Goal: Task Accomplishment & Management: Manage account settings

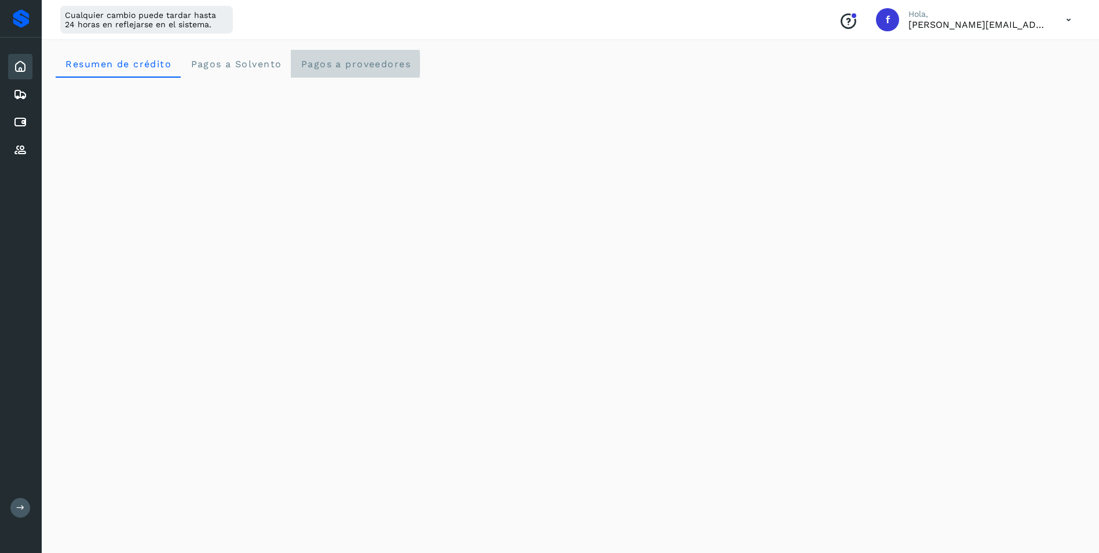
click at [320, 64] on span "Pagos a proveedores" at bounding box center [355, 64] width 111 height 11
click at [20, 120] on icon at bounding box center [20, 122] width 14 height 14
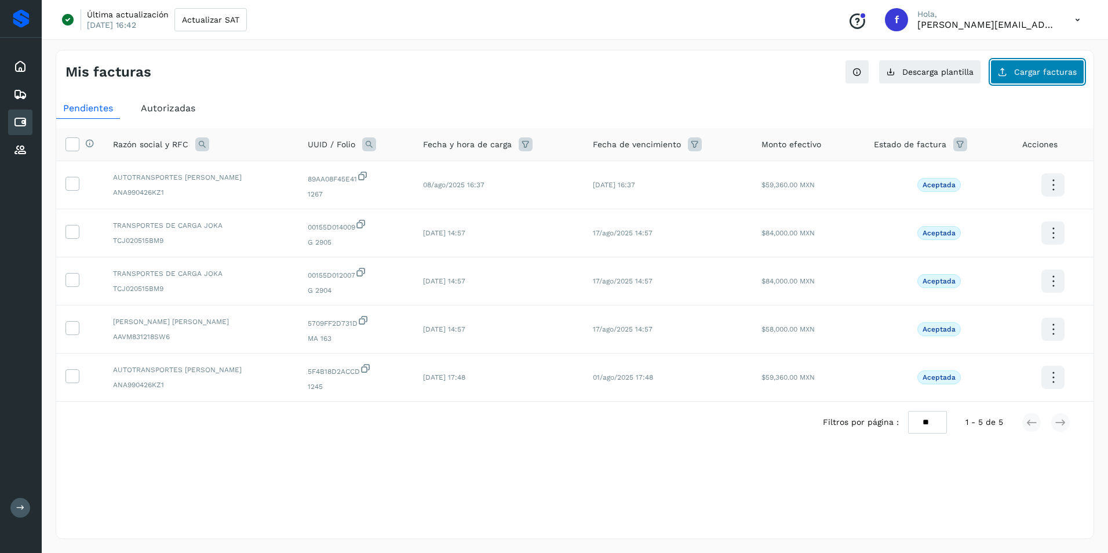
click at [1032, 77] on button "Cargar facturas" at bounding box center [1037, 72] width 94 height 24
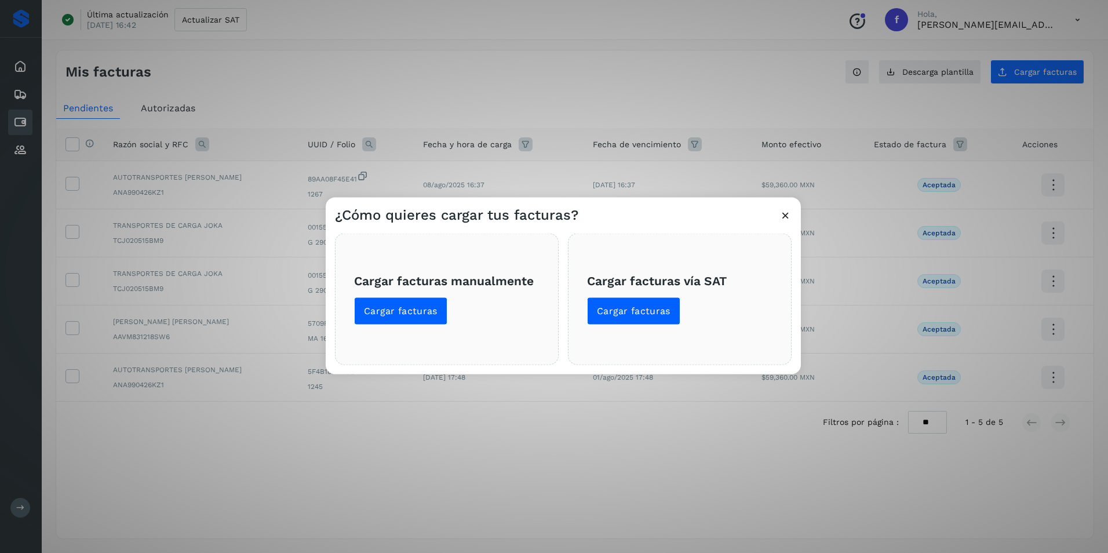
click at [608, 80] on div "¿Cómo quieres cargar tus facturas? Cargar facturas manualmente Cargar facturas …" at bounding box center [554, 276] width 1108 height 553
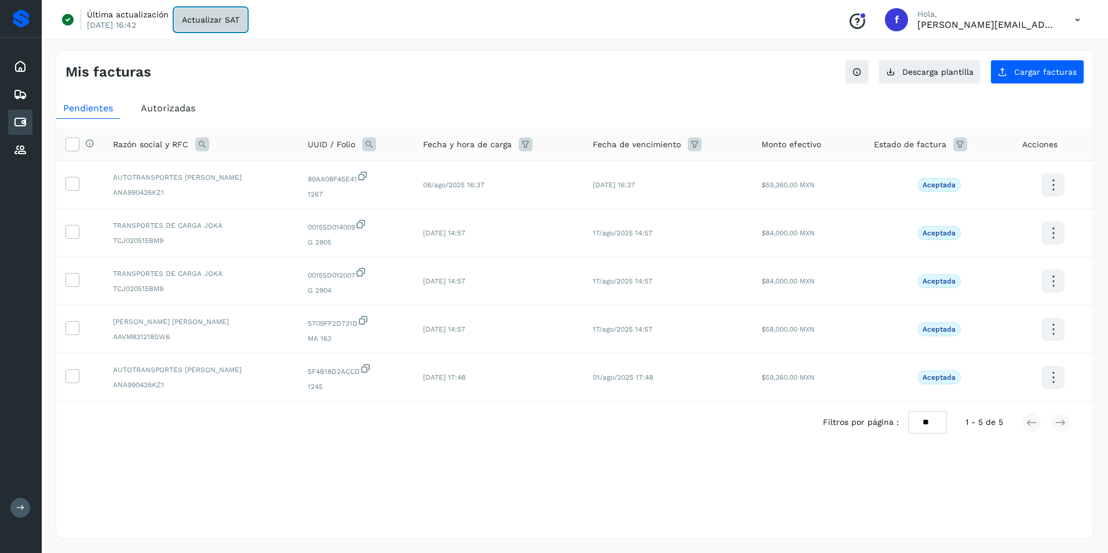
click at [205, 19] on span "Actualizar SAT" at bounding box center [210, 20] width 57 height 8
click at [1033, 74] on span "Cargar facturas" at bounding box center [1045, 72] width 63 height 8
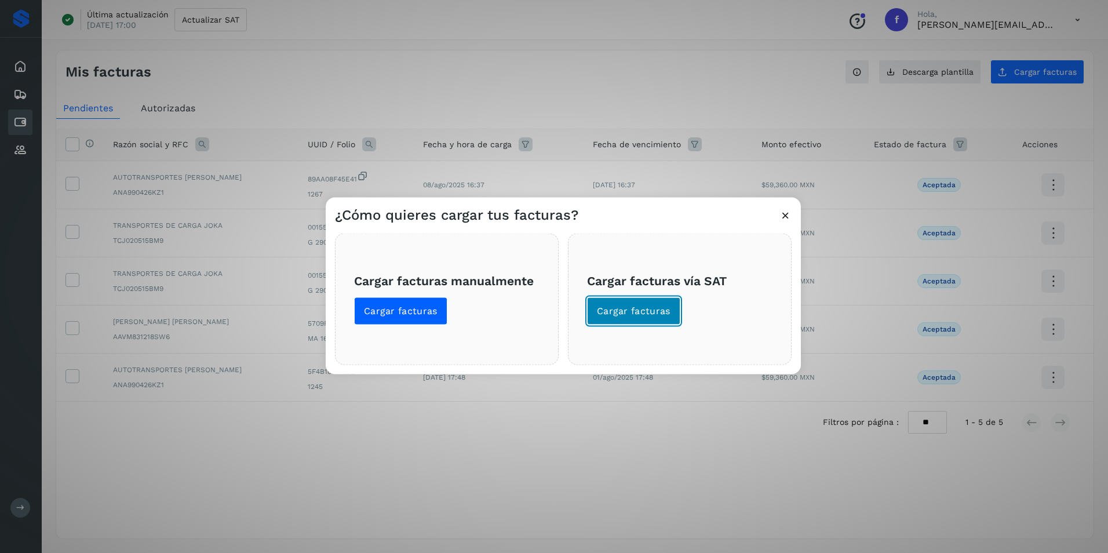
click at [630, 312] on span "Cargar facturas" at bounding box center [634, 311] width 74 height 13
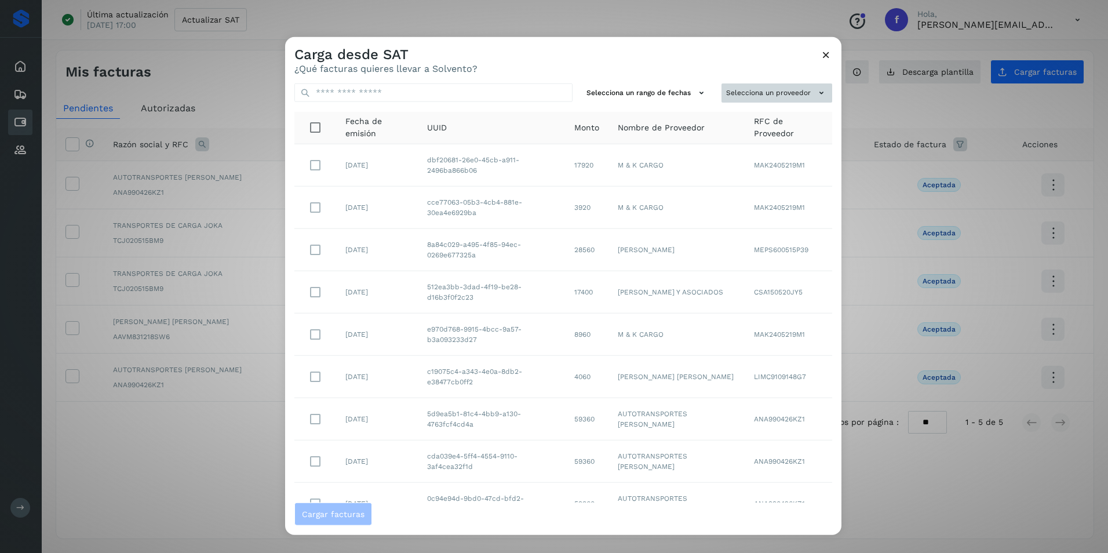
click at [785, 94] on button "Selecciona un proveedor" at bounding box center [776, 92] width 111 height 19
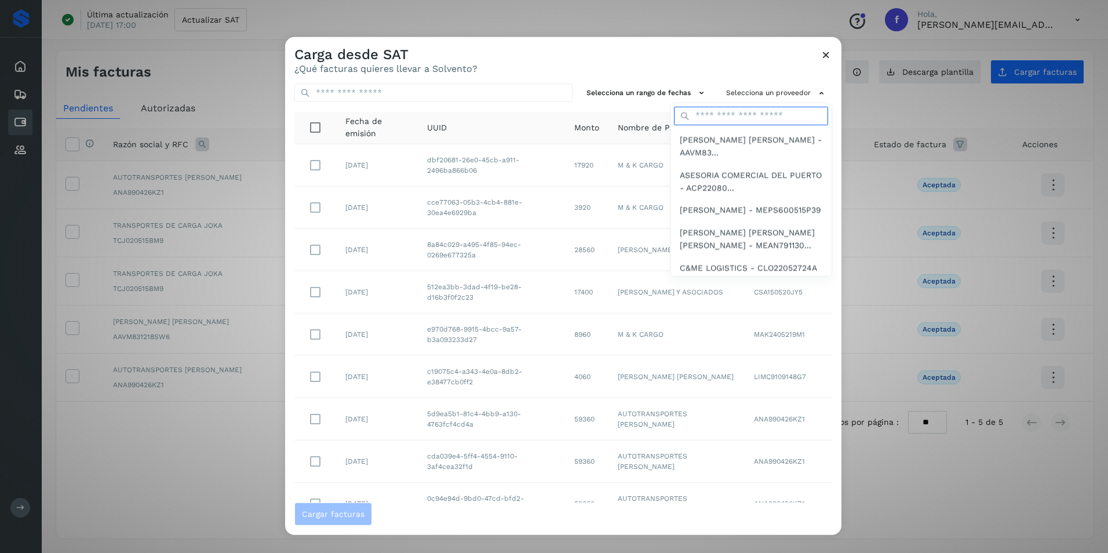
click at [708, 118] on input "text" at bounding box center [751, 116] width 154 height 19
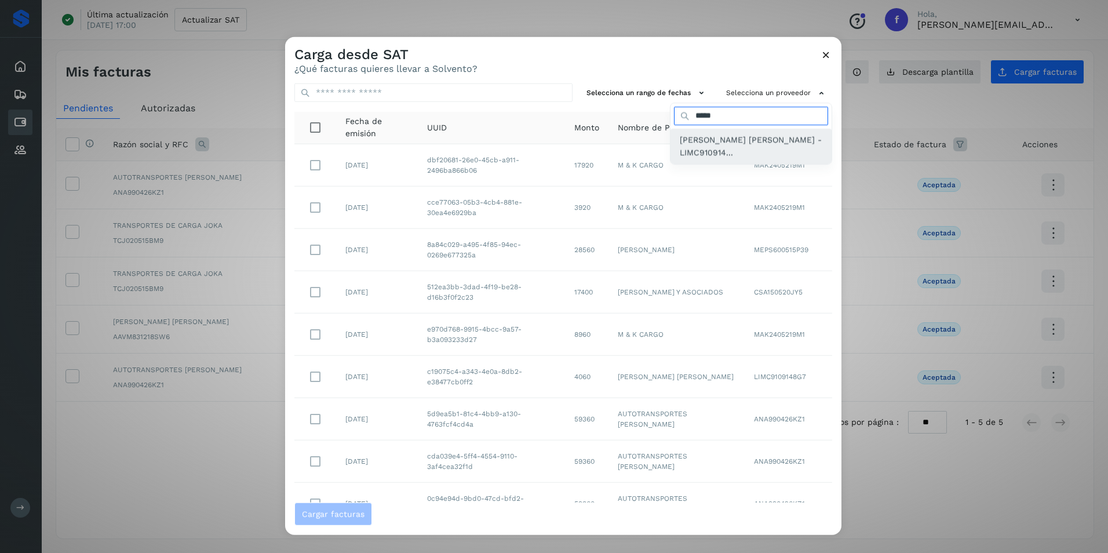
type input "*****"
click at [696, 148] on span "[PERSON_NAME] [PERSON_NAME] - LIMC910914..." at bounding box center [750, 146] width 142 height 26
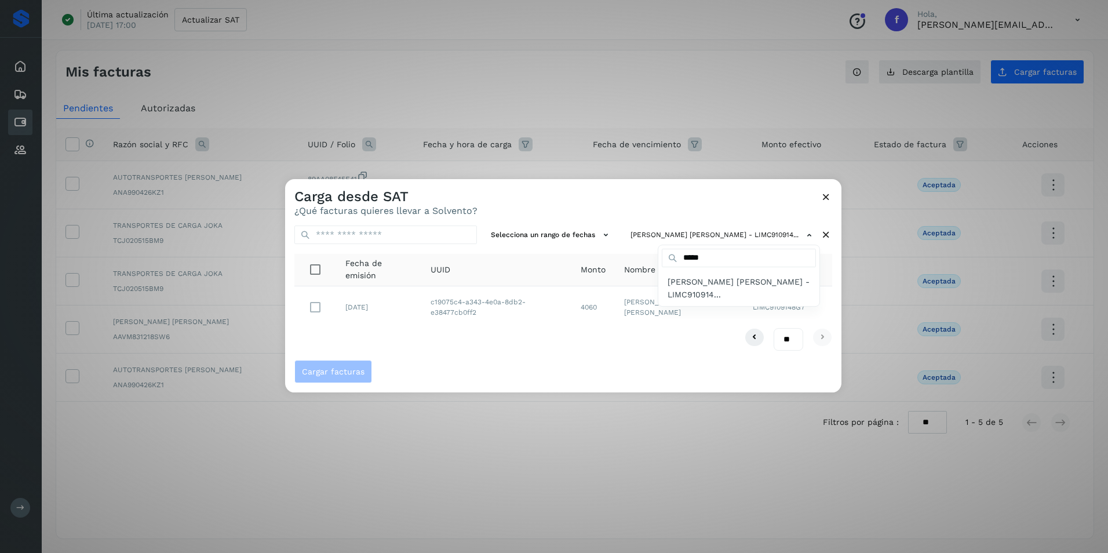
click at [510, 355] on div at bounding box center [839, 455] width 1108 height 553
click at [349, 371] on span "Cargar facturas" at bounding box center [333, 371] width 63 height 8
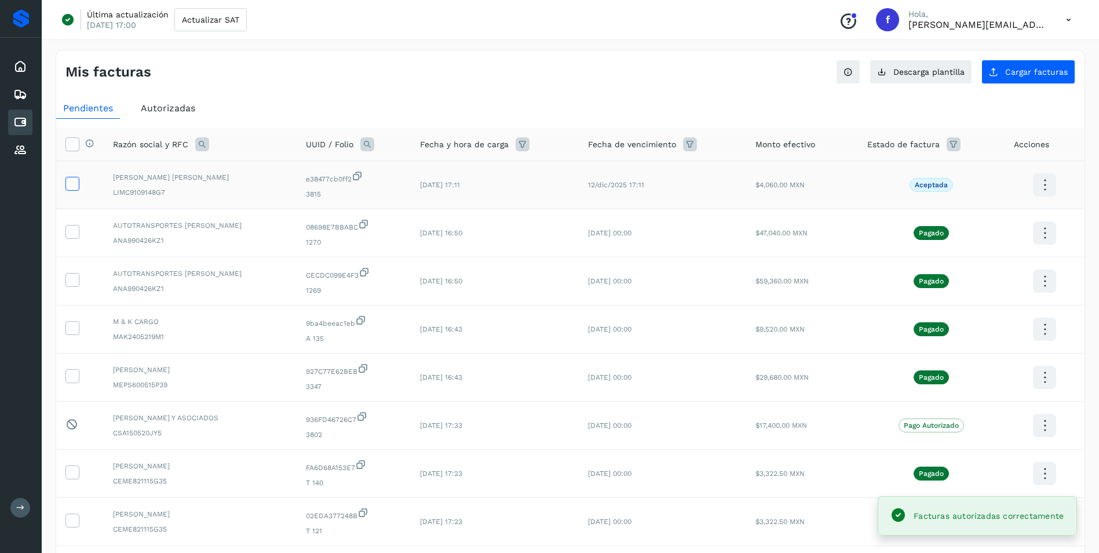
click at [77, 184] on icon at bounding box center [72, 183] width 12 height 12
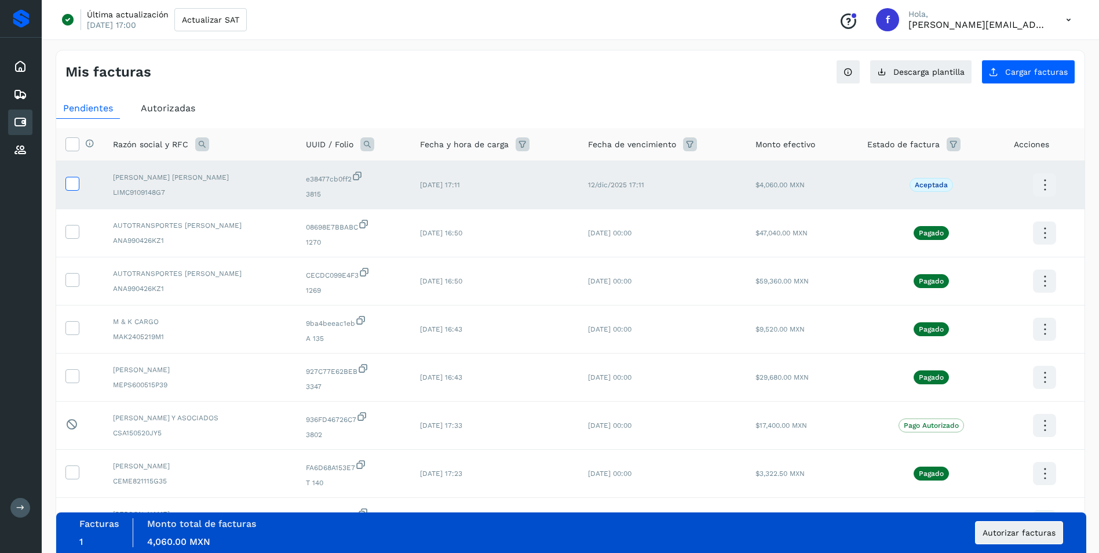
click at [69, 184] on icon at bounding box center [72, 183] width 12 height 12
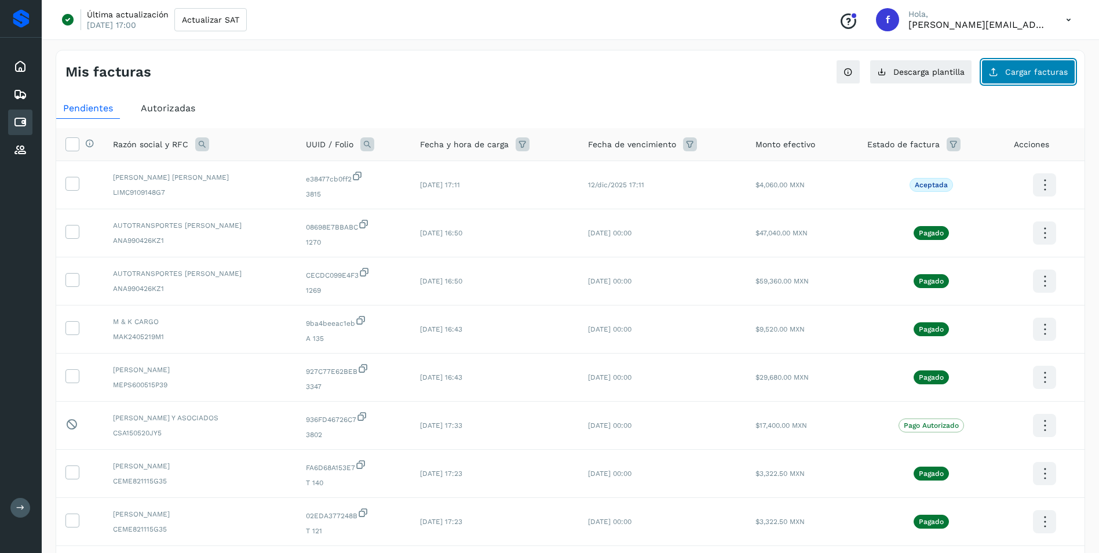
click at [1039, 74] on span "Cargar facturas" at bounding box center [1036, 72] width 63 height 8
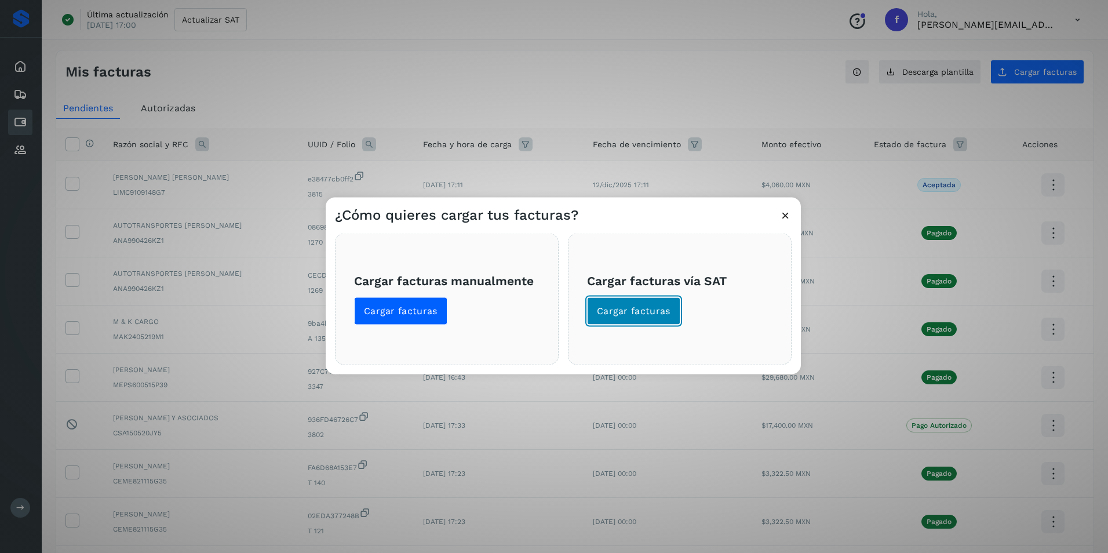
click at [653, 310] on span "Cargar facturas" at bounding box center [634, 311] width 74 height 13
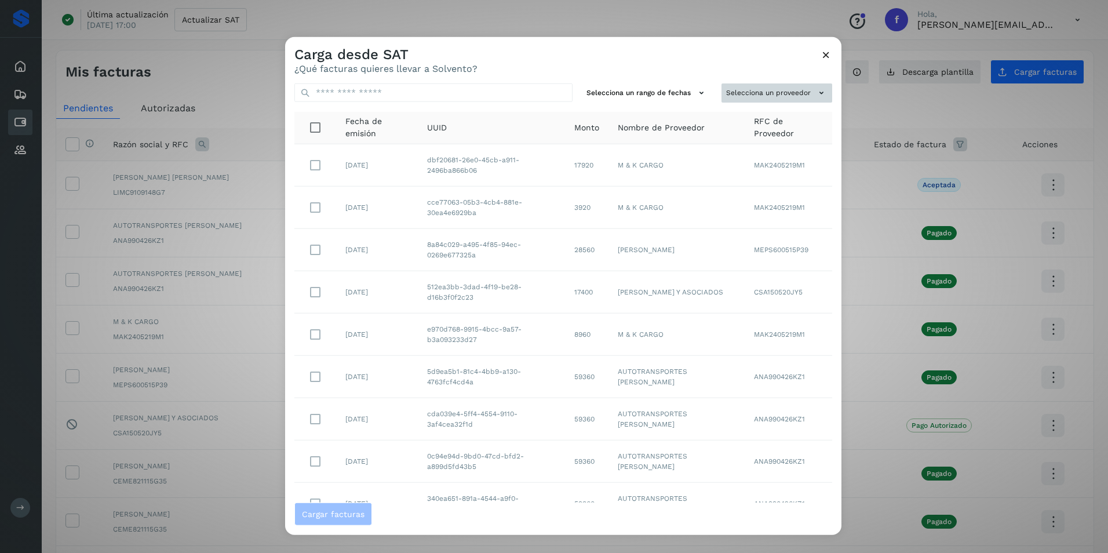
click at [772, 96] on button "Selecciona un proveedor" at bounding box center [776, 92] width 111 height 19
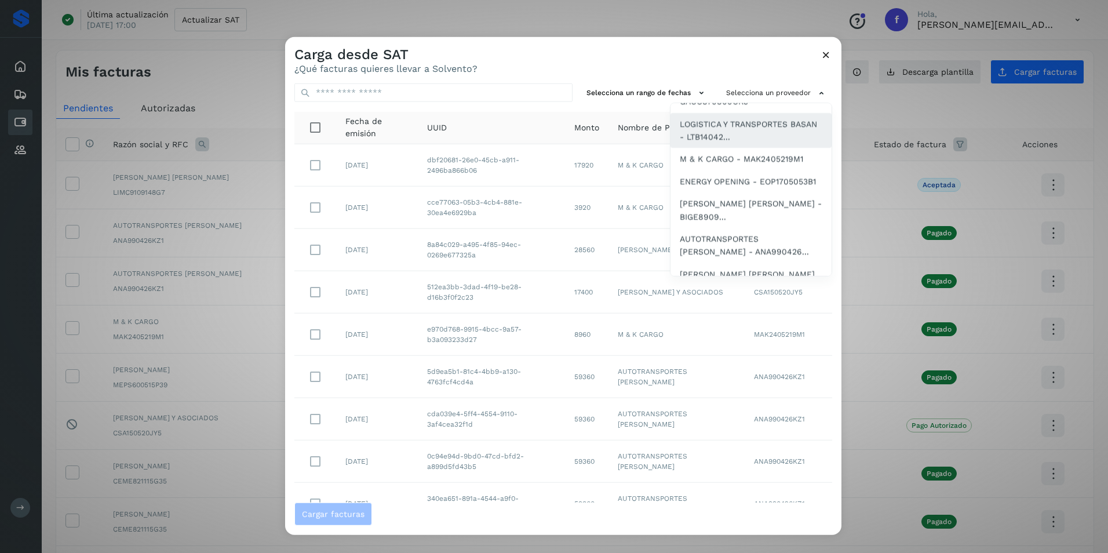
scroll to position [176, 0]
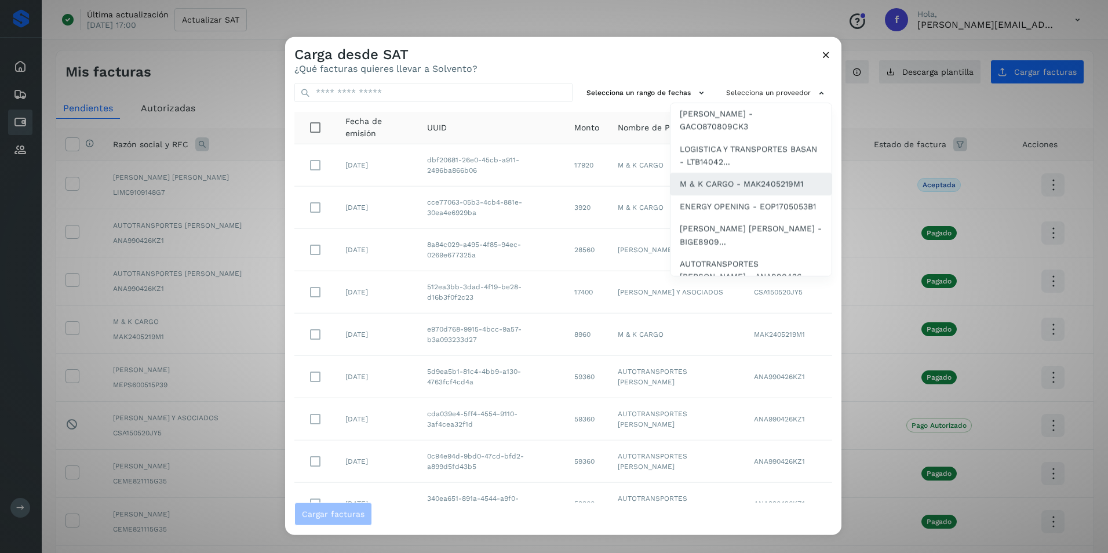
click at [732, 190] on span "M & K CARGO - MAK2405219M1" at bounding box center [740, 183] width 123 height 13
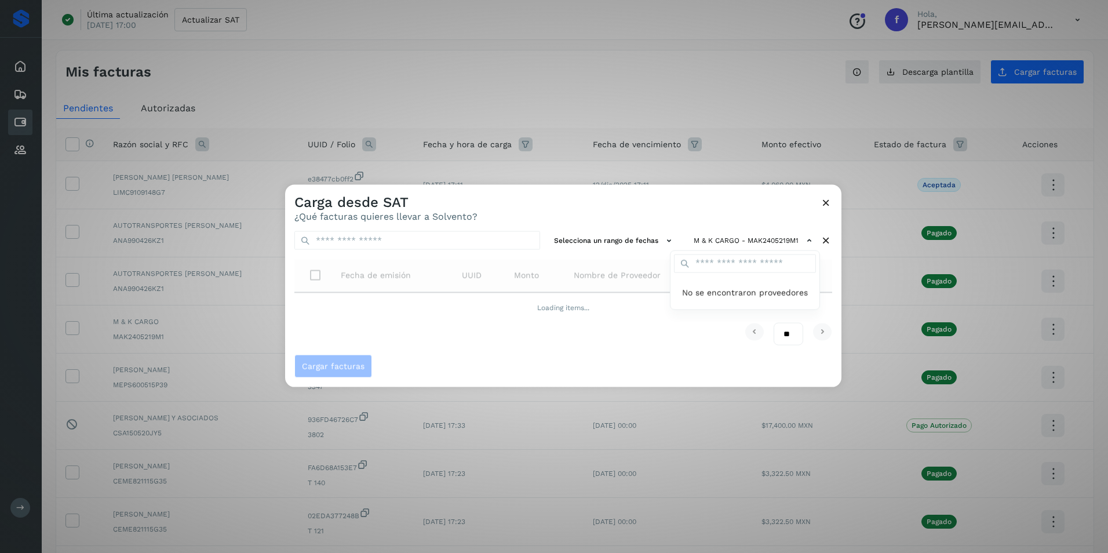
scroll to position [0, 0]
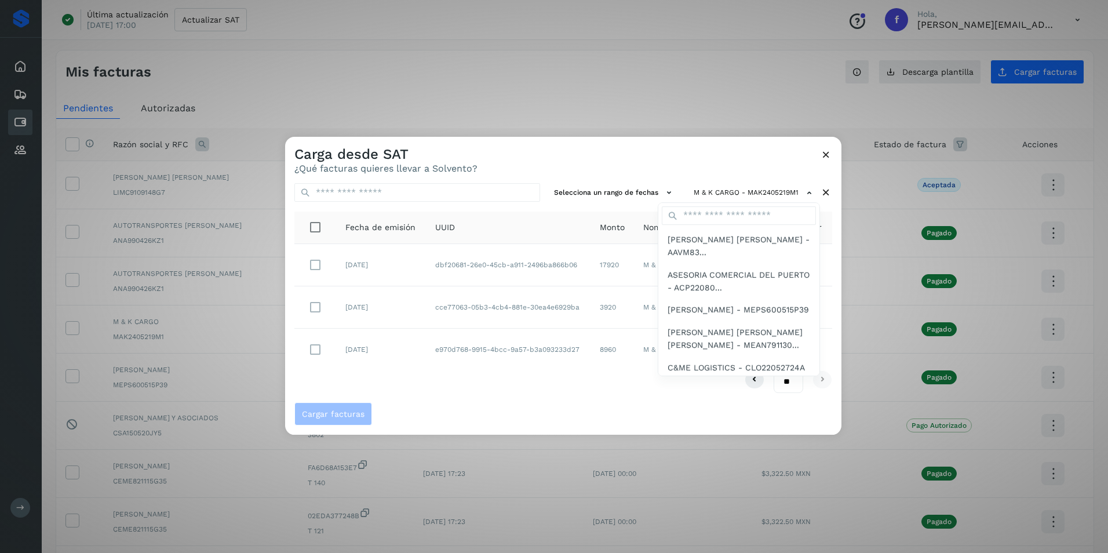
click at [441, 392] on div at bounding box center [839, 413] width 1108 height 553
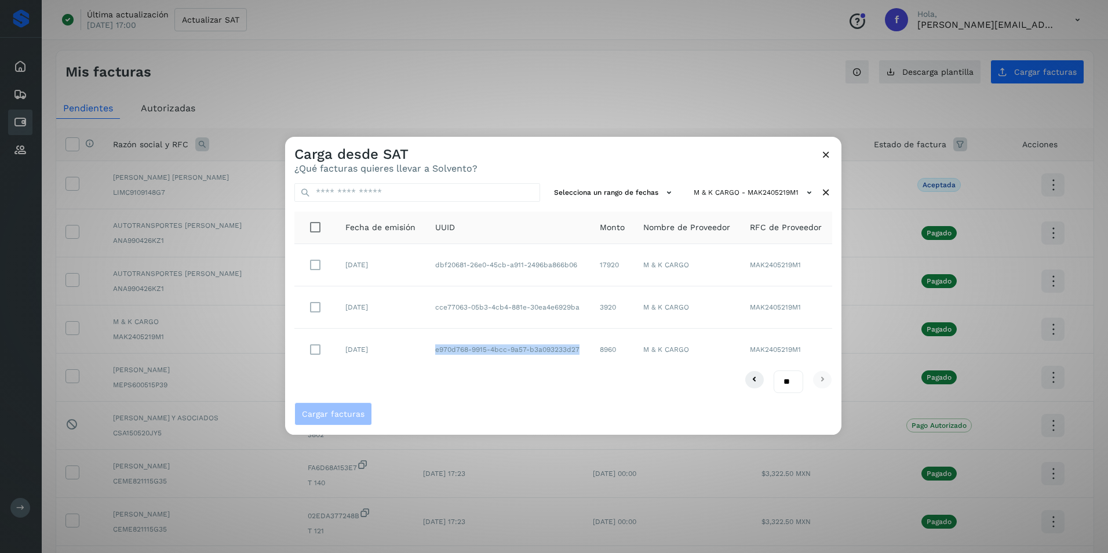
drag, startPoint x: 579, startPoint y: 356, endPoint x: 436, endPoint y: 352, distance: 143.1
click at [436, 352] on td "e970d768-9915-4bcc-9a57-b3a093233d27" at bounding box center [508, 349] width 165 height 42
copy td "e970d768-9915-4bcc-9a57-b3a093233d27"
click at [508, 395] on div "Selecciona un rango de fechas M & K CARGO - MAK2405219M1 Fecha de emisión UUID …" at bounding box center [563, 288] width 556 height 228
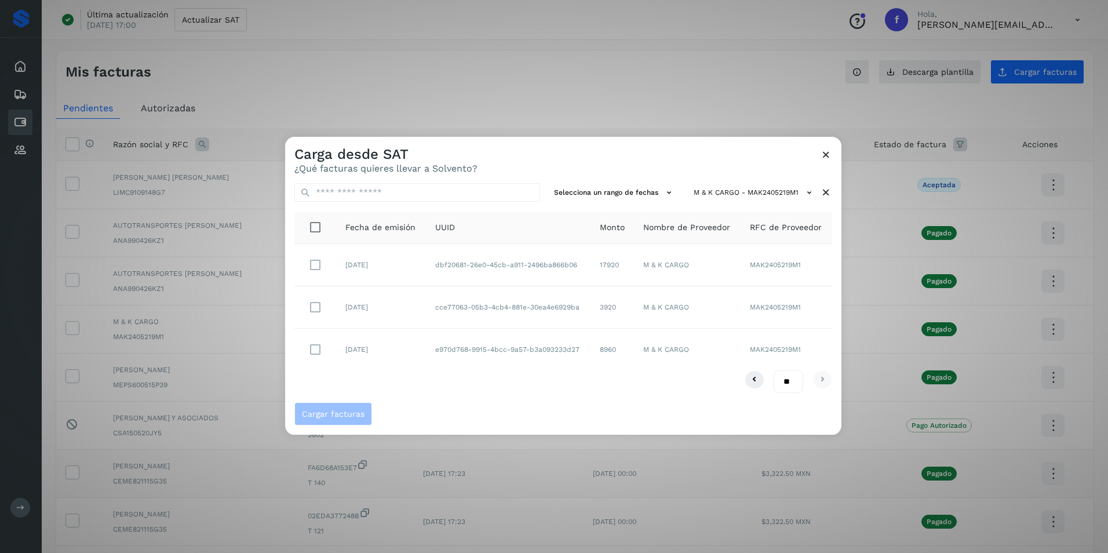
click at [454, 465] on div "Carga desde SAT ¿Qué facturas quieres llevar a Solvento? Selecciona un rango de…" at bounding box center [554, 276] width 1108 height 553
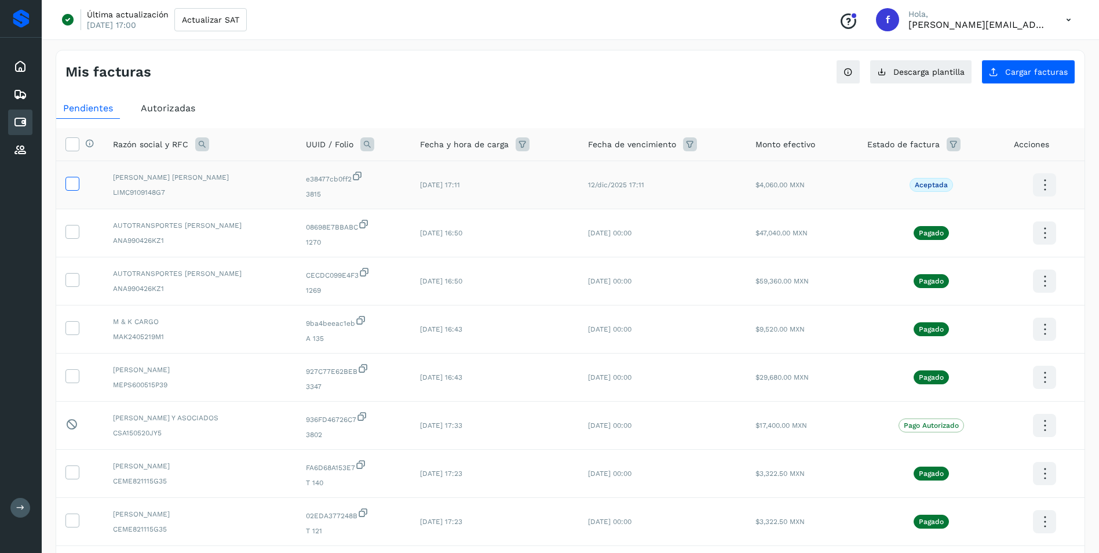
click at [74, 185] on icon at bounding box center [72, 183] width 12 height 12
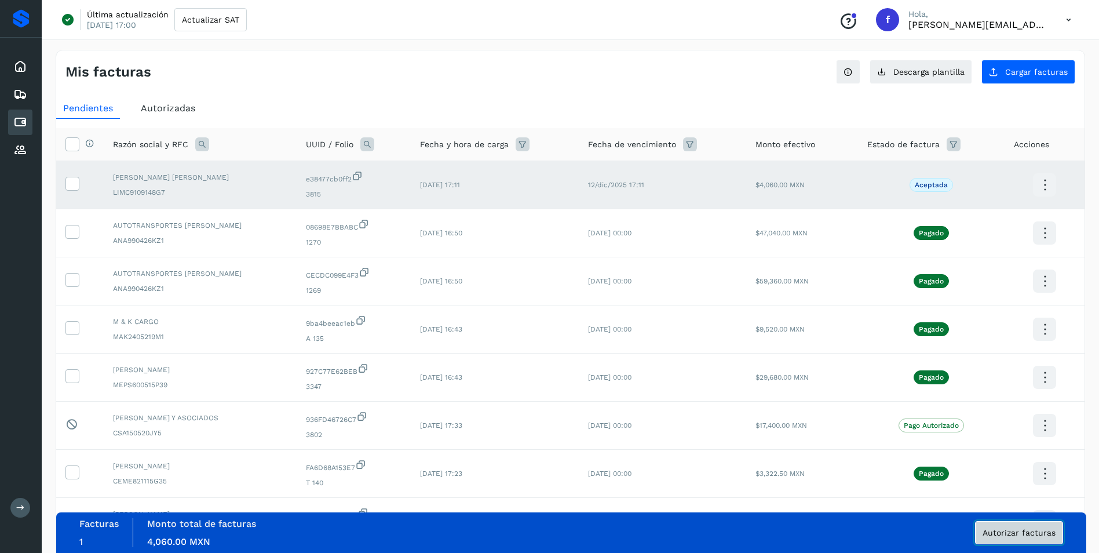
click at [1029, 529] on span "Autorizar facturas" at bounding box center [1018, 532] width 73 height 8
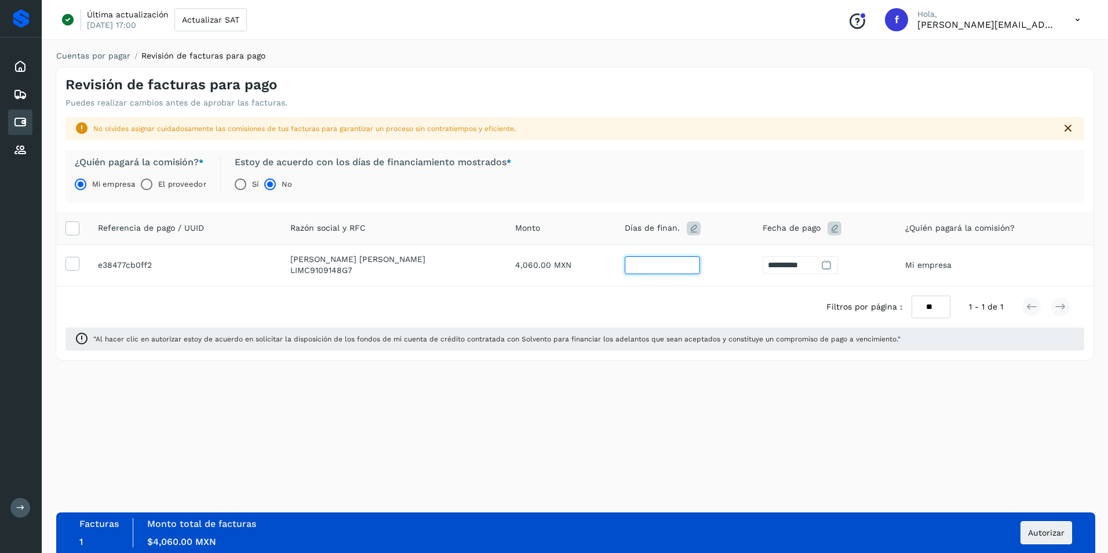
drag, startPoint x: 609, startPoint y: 264, endPoint x: 595, endPoint y: 264, distance: 13.3
click at [595, 264] on tr "**********" at bounding box center [574, 264] width 1037 height 41
type input "*"
type input "**********"
type input "**"
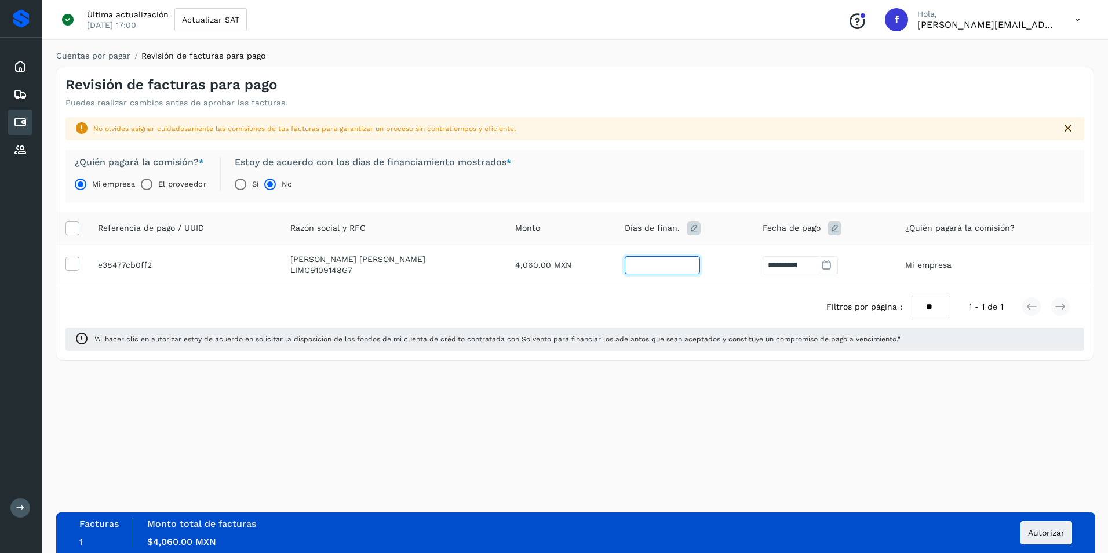
type input "**********"
type input "**"
click at [1060, 532] on span "Autorizar" at bounding box center [1046, 532] width 36 height 8
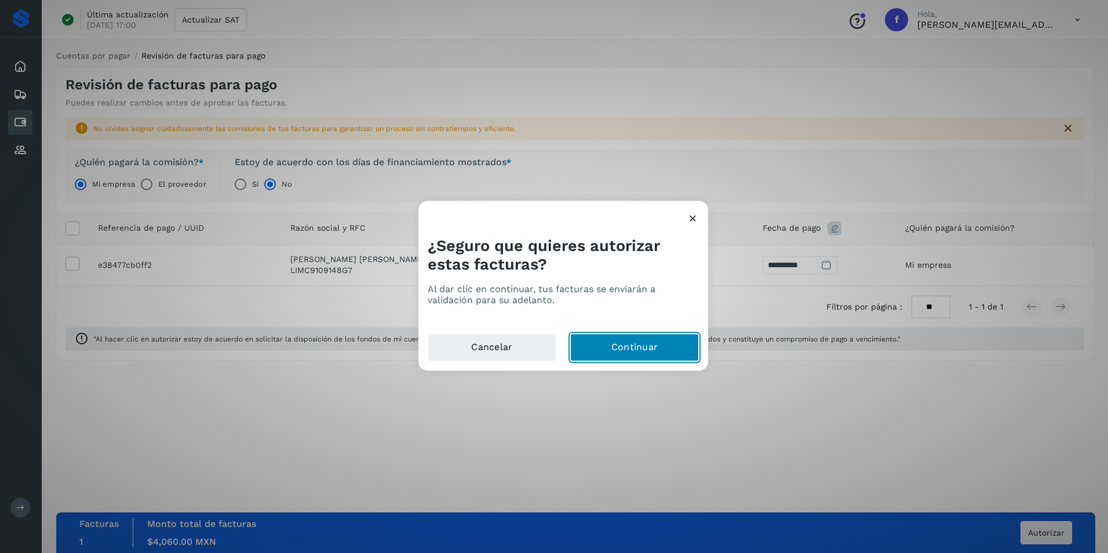
click at [624, 340] on button "Continuar" at bounding box center [634, 348] width 129 height 28
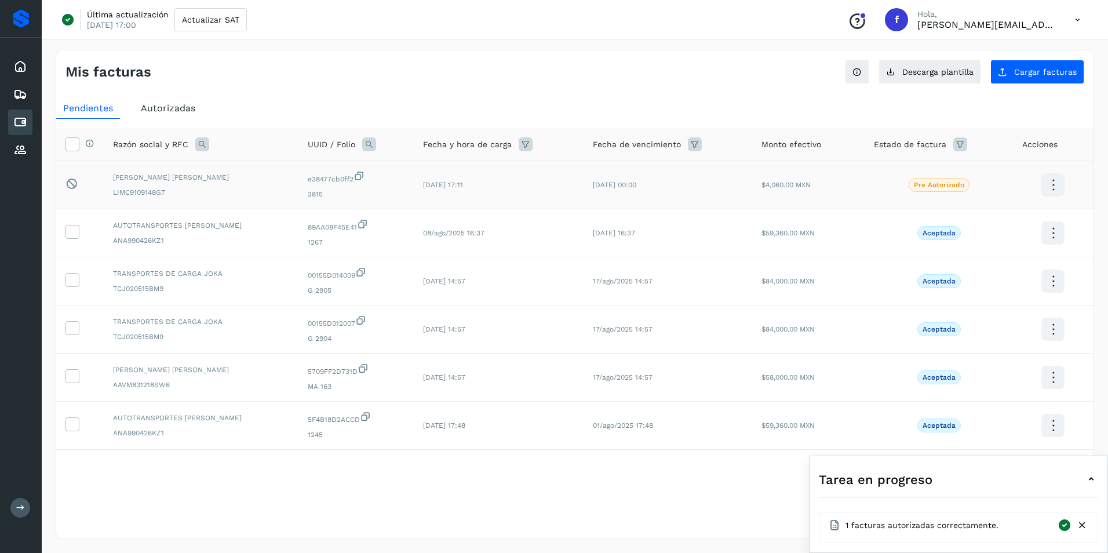
click at [1053, 187] on icon at bounding box center [1052, 184] width 27 height 27
click at [1081, 527] on icon at bounding box center [1082, 525] width 12 height 12
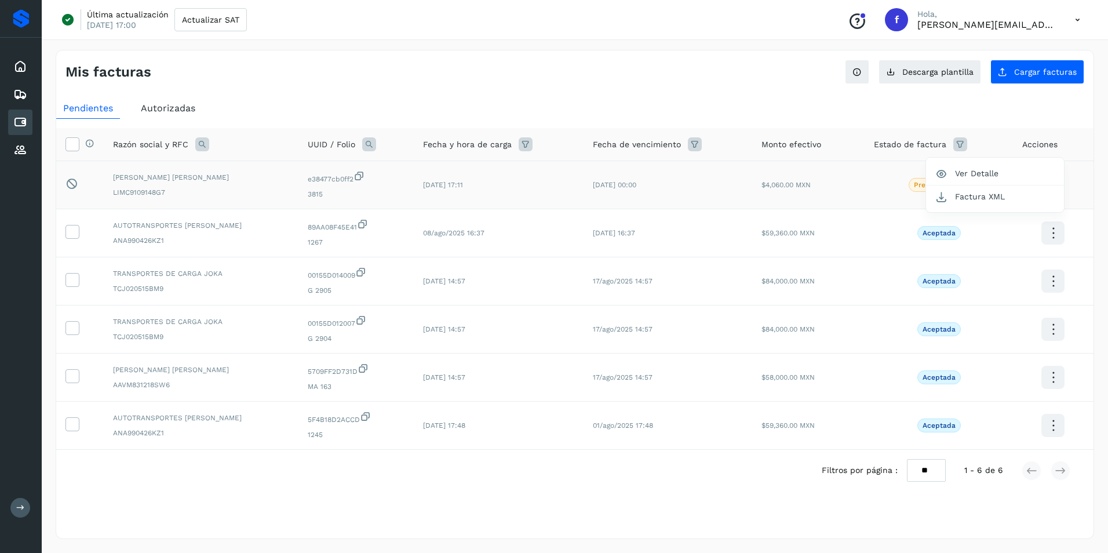
click at [1069, 21] on div at bounding box center [554, 276] width 1108 height 553
click at [1079, 20] on icon at bounding box center [1077, 20] width 24 height 24
click at [998, 75] on div "Cerrar sesión" at bounding box center [1020, 75] width 138 height 22
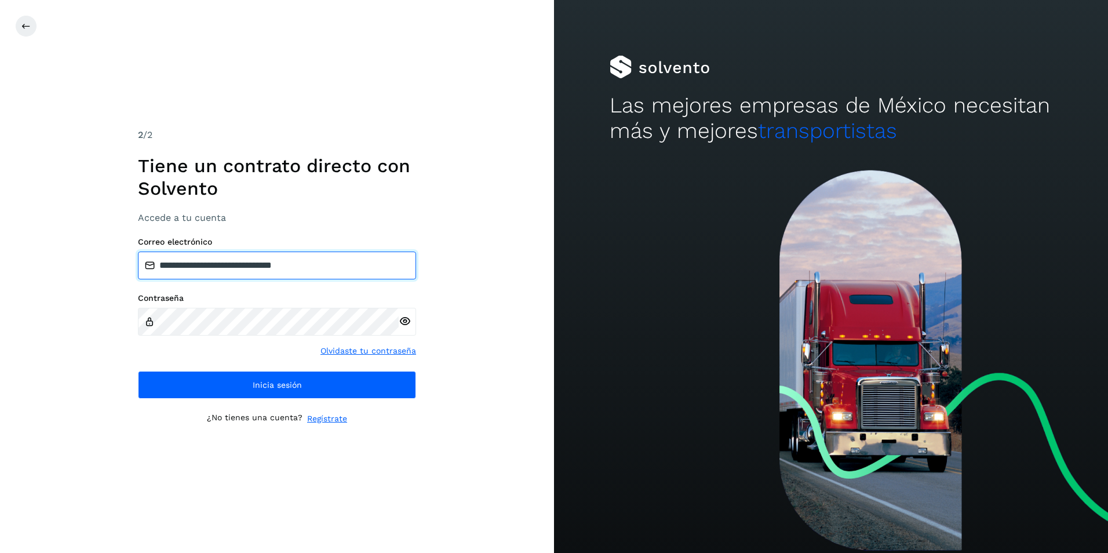
drag, startPoint x: 330, startPoint y: 267, endPoint x: 330, endPoint y: 258, distance: 8.7
click at [330, 267] on input "**********" at bounding box center [277, 265] width 278 height 28
type input "**********"
click at [404, 321] on icon at bounding box center [405, 321] width 12 height 12
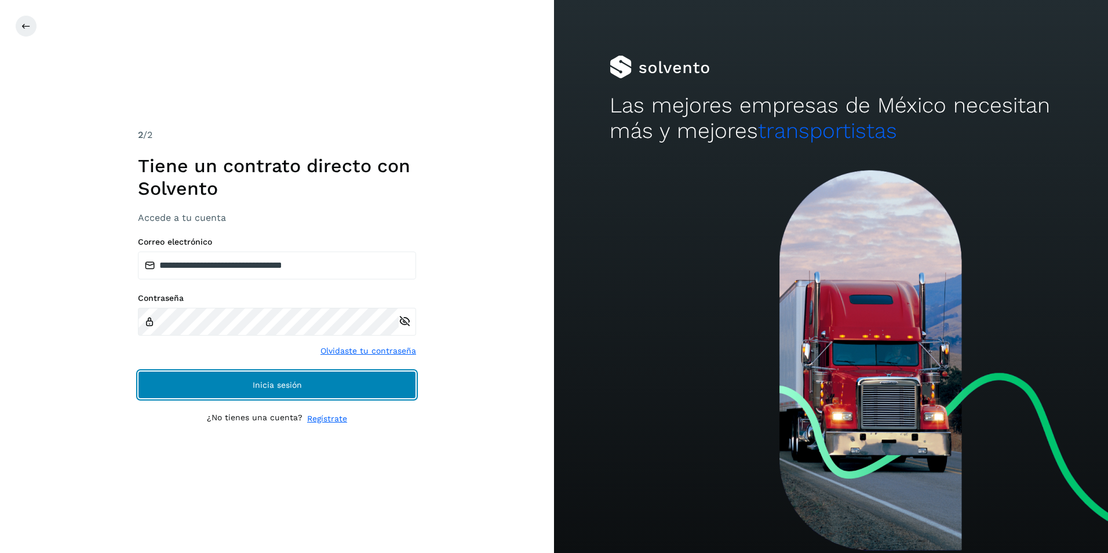
click at [278, 388] on span "Inicia sesión" at bounding box center [277, 385] width 49 height 8
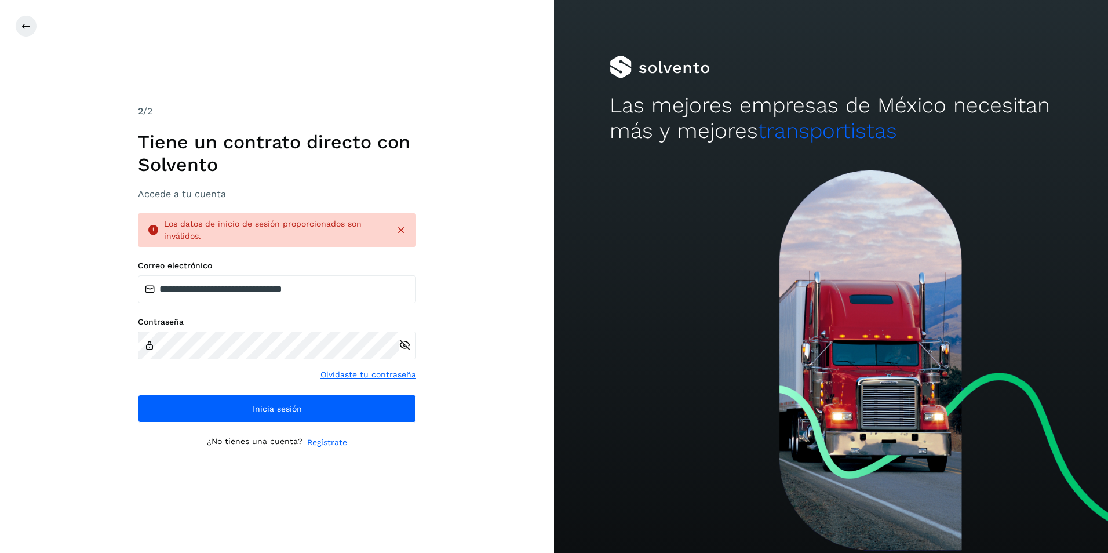
click at [372, 372] on link "Olvidaste tu contraseña" at bounding box center [368, 374] width 96 height 12
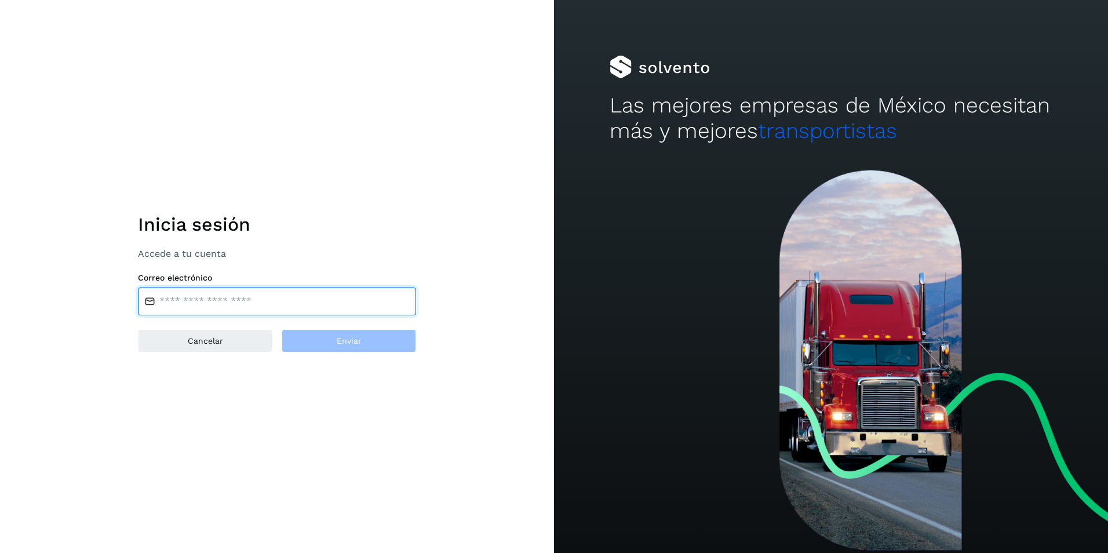
click at [227, 308] on input "email" at bounding box center [277, 301] width 278 height 28
type input "**********"
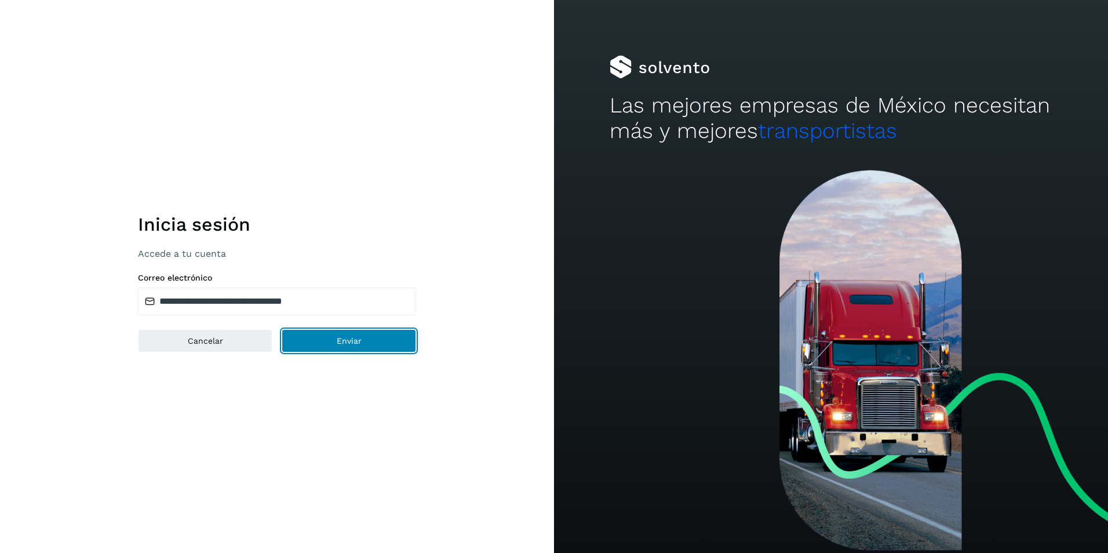
click at [363, 344] on button "Enviar" at bounding box center [349, 340] width 134 height 23
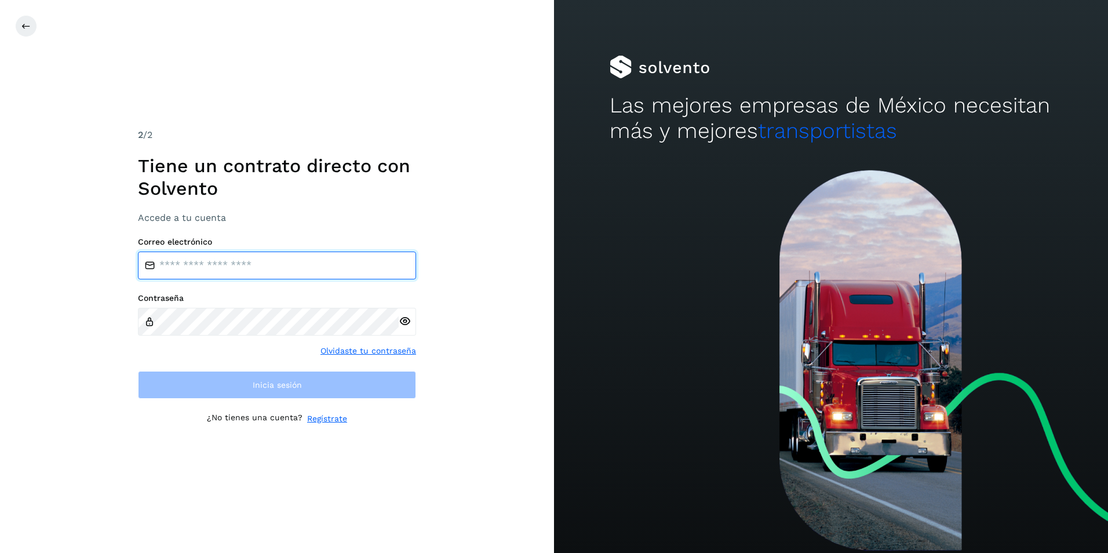
type input "**********"
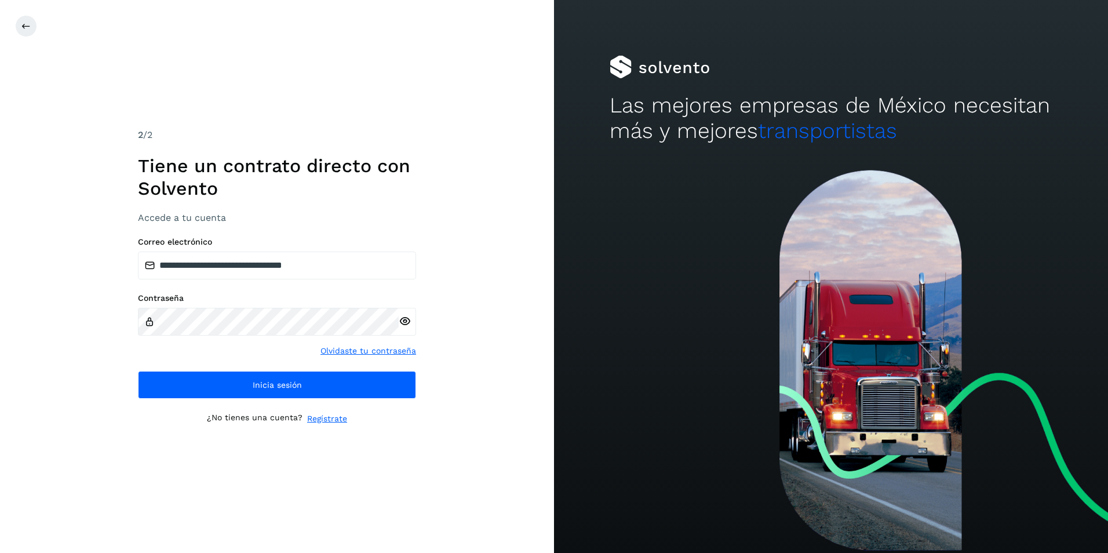
click at [404, 323] on icon at bounding box center [405, 321] width 12 height 12
click at [120, 321] on div "**********" at bounding box center [277, 276] width 554 height 553
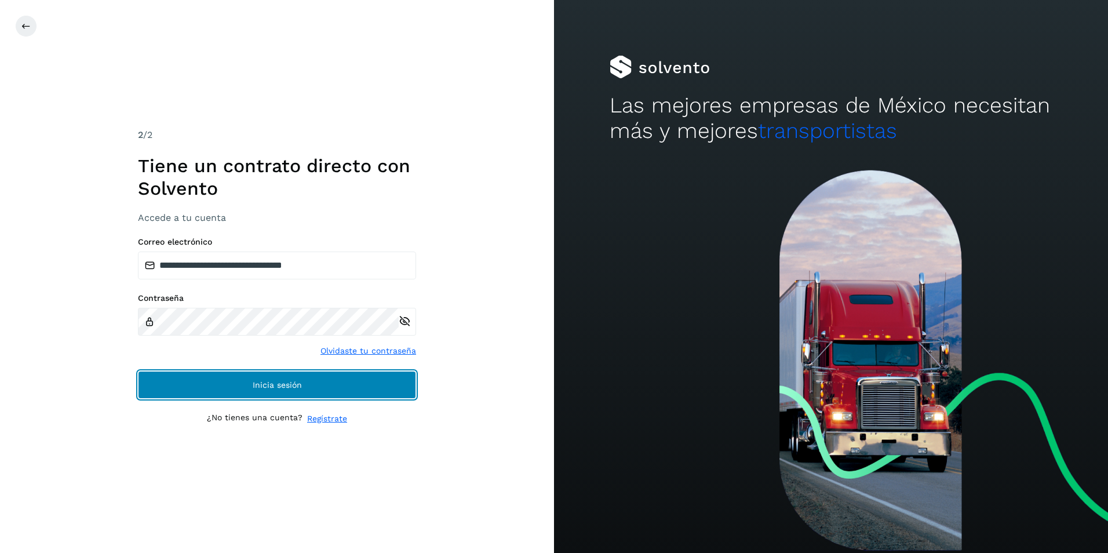
click at [145, 390] on button "Inicia sesión" at bounding box center [277, 385] width 278 height 28
